Goal: Information Seeking & Learning: Learn about a topic

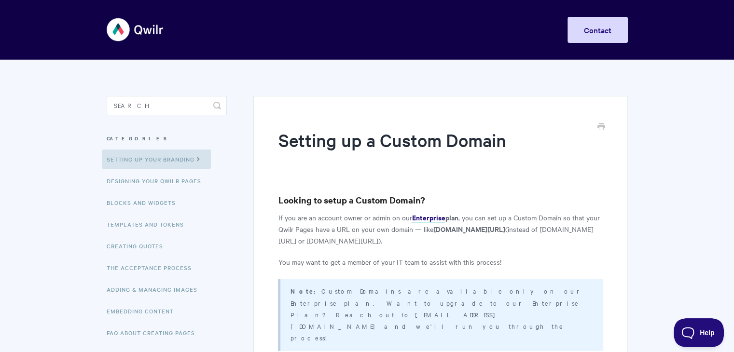
click at [133, 37] on img at bounding box center [135, 30] width 57 height 36
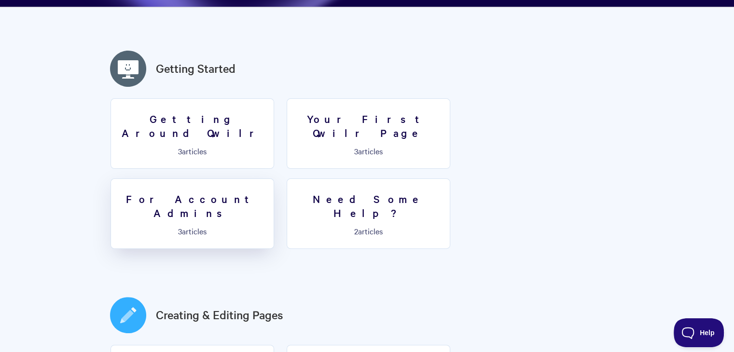
scroll to position [338, 0]
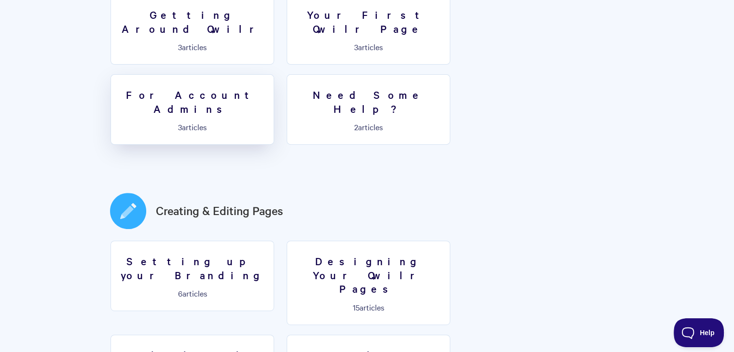
click at [268, 123] on p "3 articles" at bounding box center [192, 127] width 151 height 9
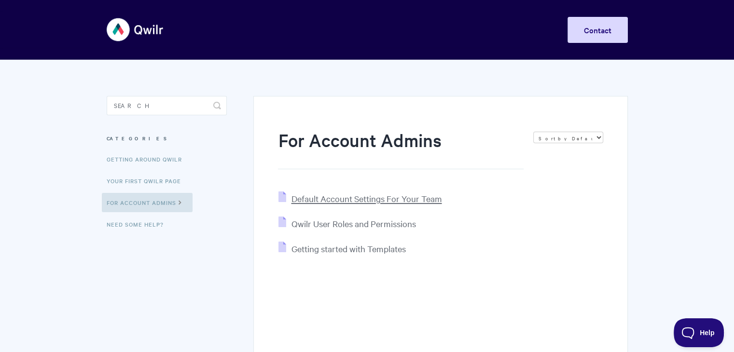
click at [426, 199] on span "Default Account Settings For Your Team" at bounding box center [366, 198] width 151 height 11
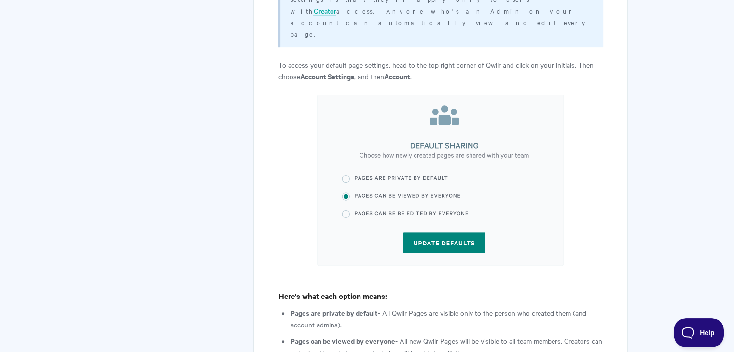
scroll to position [435, 0]
